Goal: Communication & Community: Participate in discussion

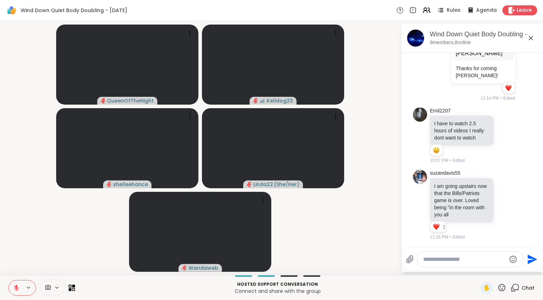
scroll to position [348, 0]
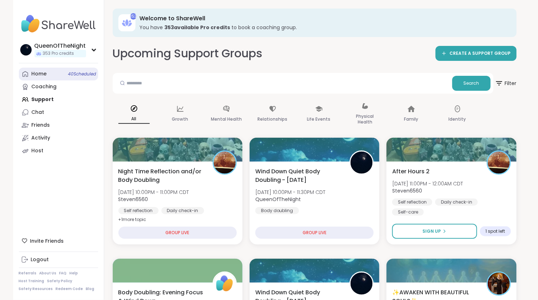
click at [40, 76] on div "Home 40 Scheduled" at bounding box center [39, 73] width 15 height 7
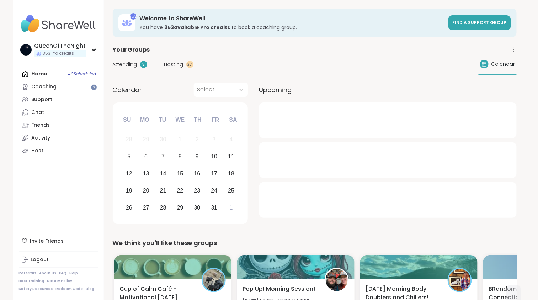
click at [168, 63] on span "Hosting" at bounding box center [173, 64] width 19 height 7
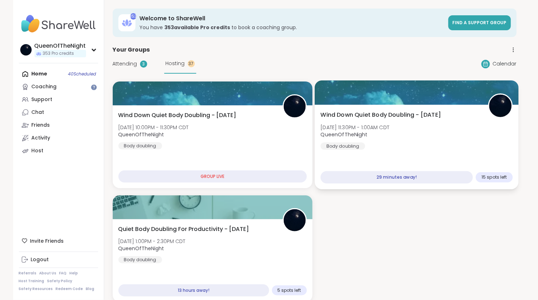
click at [442, 134] on div "Wind Down Quiet Body Doubling - Sunday Sun, Oct 05 | 11:30PM - 1:00AM CDT Queen…" at bounding box center [417, 130] width 192 height 39
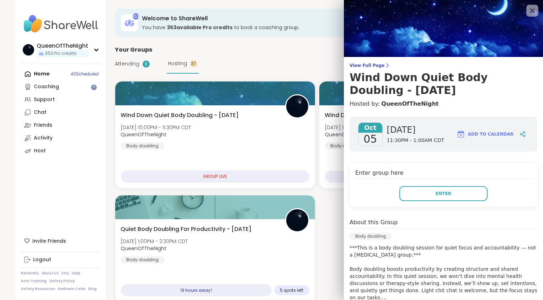
click at [528, 15] on icon at bounding box center [532, 10] width 9 height 9
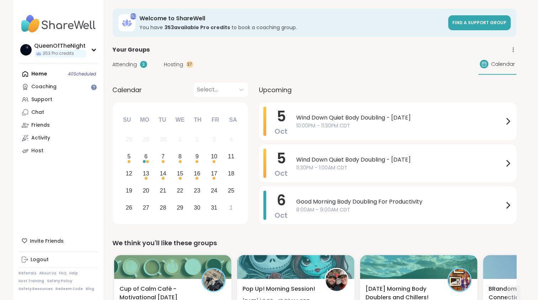
click at [178, 65] on span "Hosting" at bounding box center [173, 64] width 19 height 7
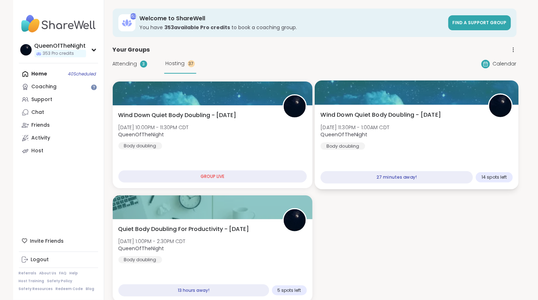
click at [428, 122] on div "Wind Down Quiet Body Doubling - Sunday Sun, Oct 05 | 11:30PM - 1:00AM CDT Queen…" at bounding box center [417, 130] width 192 height 39
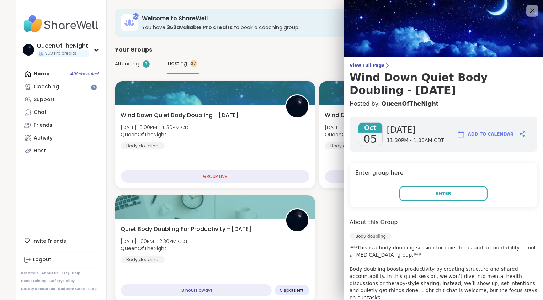
click at [528, 13] on icon at bounding box center [532, 10] width 9 height 9
